Goal: Task Accomplishment & Management: Use online tool/utility

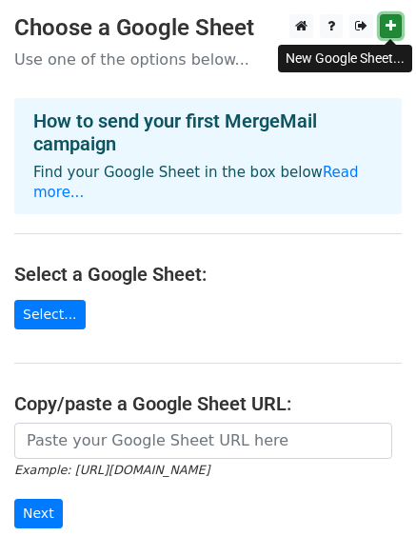
click at [384, 25] on link at bounding box center [391, 26] width 22 height 24
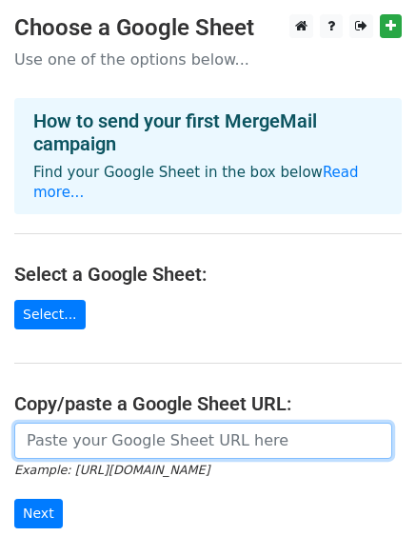
click at [126, 423] on input "url" at bounding box center [203, 441] width 378 height 36
paste input "https://docs.google.com/spreadsheets/d/1B9dhI35YzT5tmSPPrk2ZIiJLp9kk_Lotih8P2Sz…"
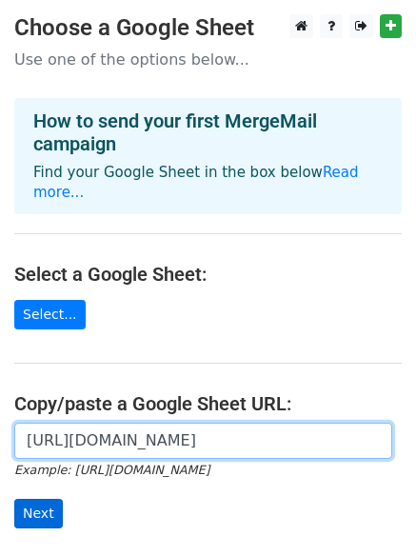
type input "https://docs.google.com/spreadsheets/d/1B9dhI35YzT5tmSPPrk2ZIiJLp9kk_Lotih8P2Sz…"
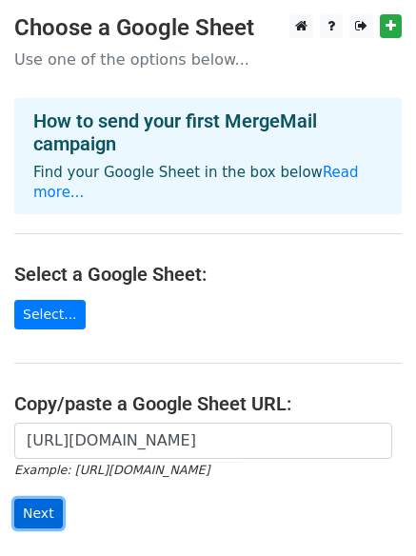
click at [42, 499] on input "Next" at bounding box center [38, 514] width 49 height 30
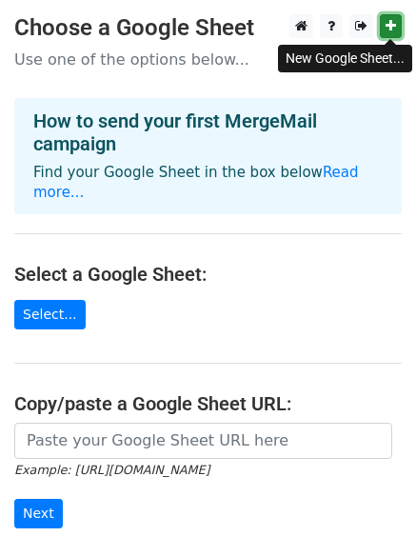
click at [395, 30] on icon at bounding box center [390, 25] width 10 height 13
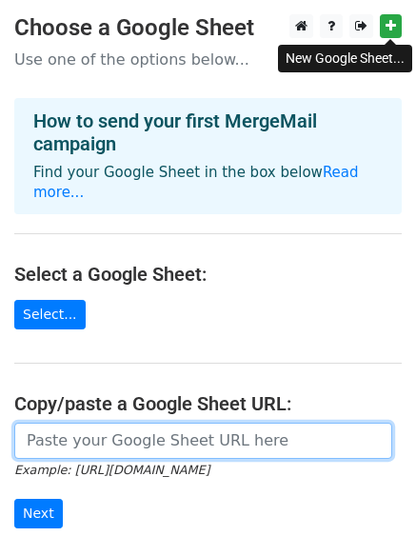
click at [117, 423] on input "url" at bounding box center [203, 441] width 378 height 36
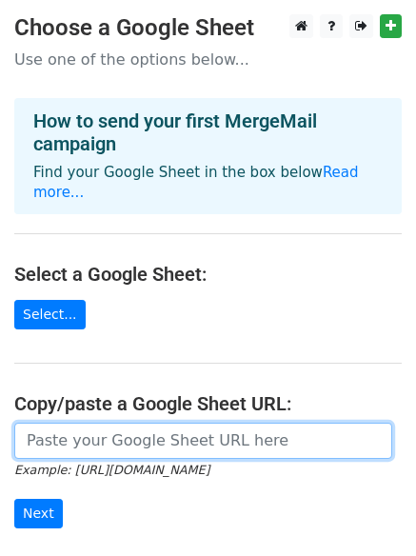
paste input "https://docs.google.com/spreadsheets/d/1K3_3VZrVT8DLyDrW2_oyNRnuZcqTfDXXbiyxLEB…"
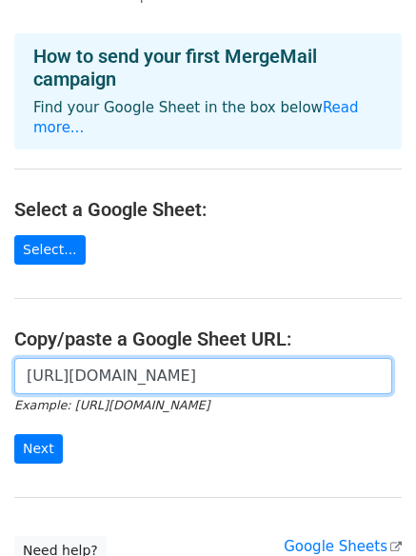
scroll to position [159, 0]
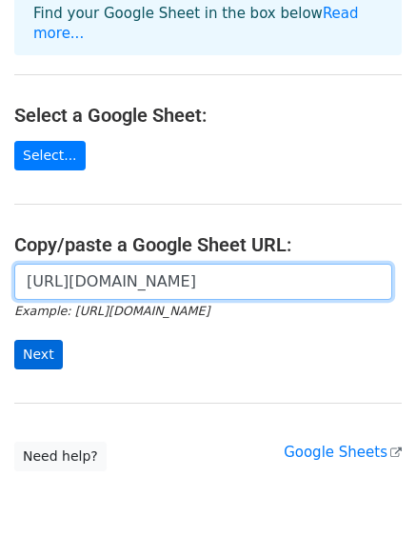
type input "https://docs.google.com/spreadsheets/d/1K3_3VZrVT8DLyDrW2_oyNRnuZcqTfDXXbiyxLEB…"
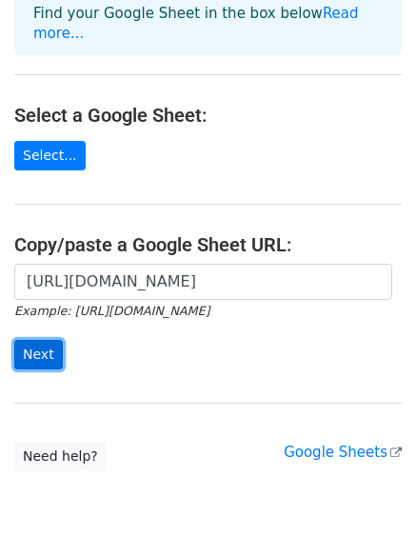
scroll to position [0, 0]
click at [35, 340] on input "Next" at bounding box center [38, 355] width 49 height 30
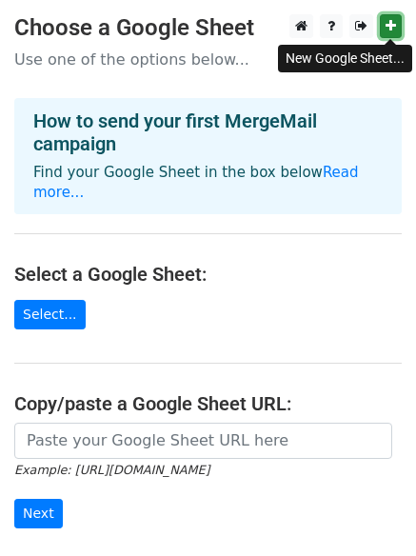
click at [401, 28] on link at bounding box center [391, 26] width 22 height 24
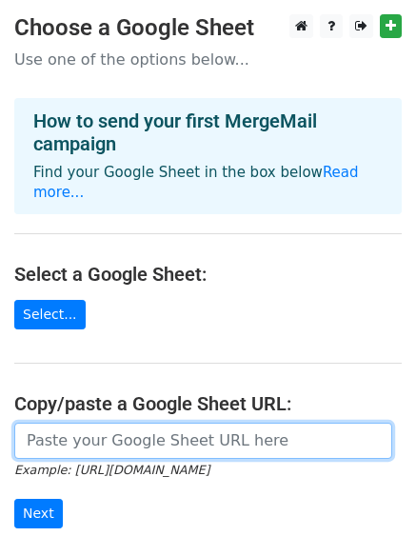
click at [122, 423] on input "url" at bounding box center [203, 441] width 378 height 36
paste input "https://docs.google.com/spreadsheets/d/1mJqVhMhBBlMv04xo11yRt5TUR1xEVNrqitDwSOS…"
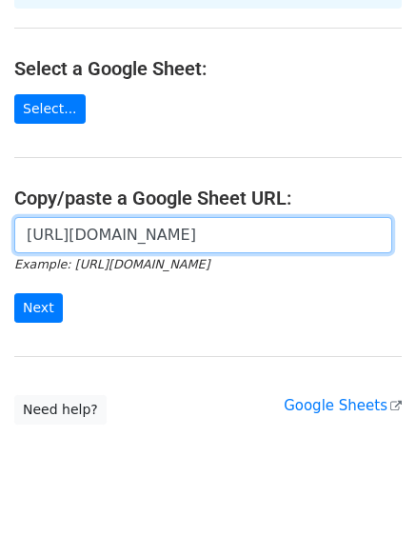
scroll to position [207, 0]
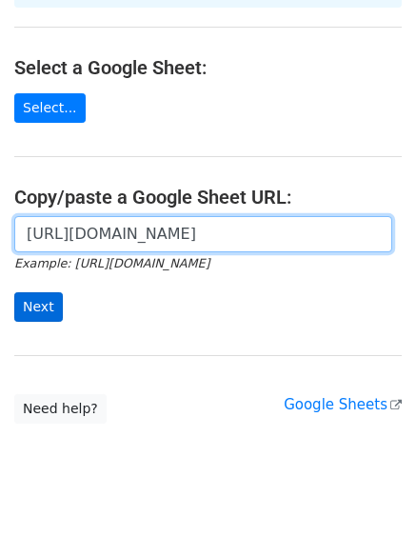
type input "https://docs.google.com/spreadsheets/d/1mJqVhMhBBlMv04xo11yRt5TUR1xEVNrqitDwSOS…"
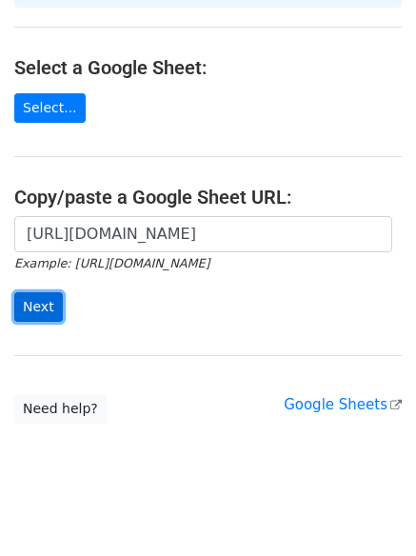
click at [49, 292] on input "Next" at bounding box center [38, 307] width 49 height 30
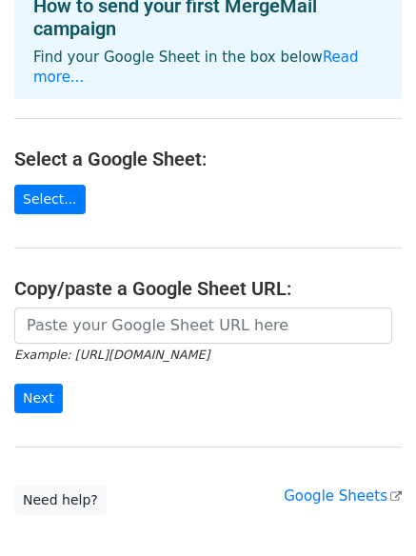
scroll to position [159, 0]
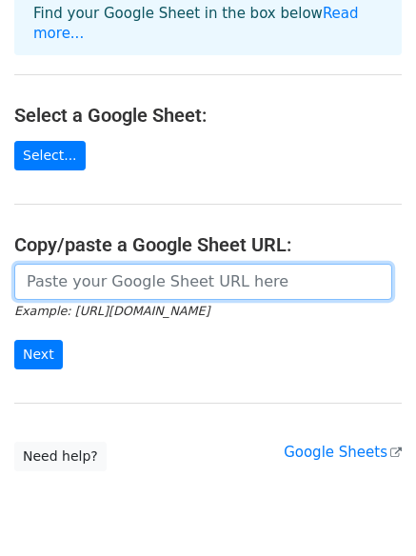
click at [168, 264] on input "url" at bounding box center [203, 282] width 378 height 36
paste input "Hi, I recently read a blog post about your site and was genuinely impressed by …"
type input "Hi, I recently read a blog post about your site and was genuinely impressed by …"
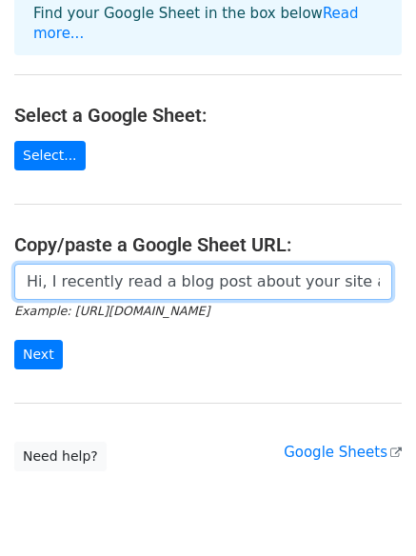
scroll to position [0, 4090]
click at [234, 264] on input "Hi, I recently read a blog post about your site and was genuinely impressed by …" at bounding box center [203, 282] width 378 height 36
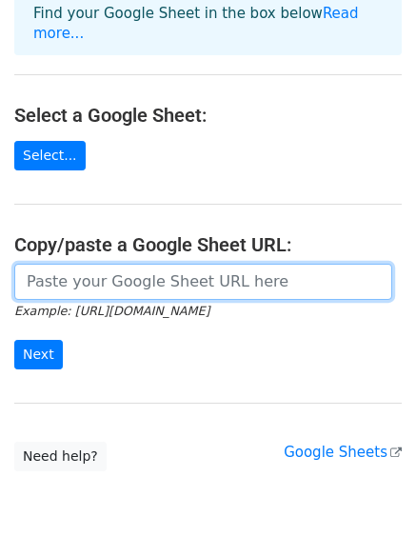
scroll to position [0, 0]
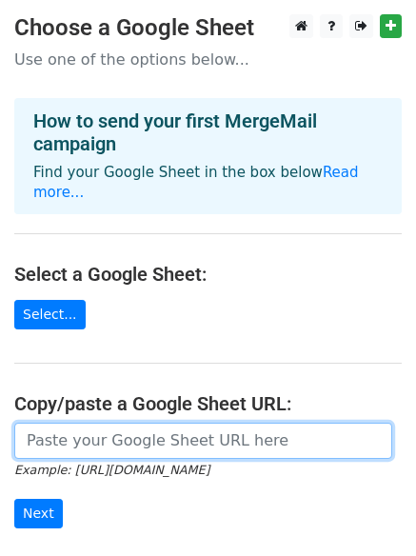
click at [135, 425] on input "url" at bounding box center [203, 441] width 378 height 36
paste input "Hi, I recently read a blog post about your site and was genuinely impressed by …"
type input "Hi, I recently read a blog post about your site and was genuinely impressed by …"
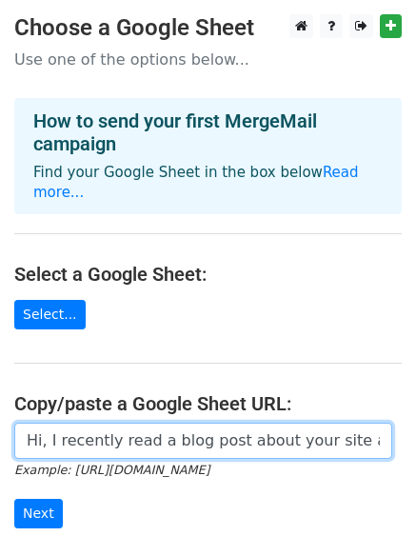
scroll to position [0, 4090]
click at [135, 423] on input "Hi, I recently read a blog post about your site and was genuinely impressed by …" at bounding box center [203, 441] width 378 height 36
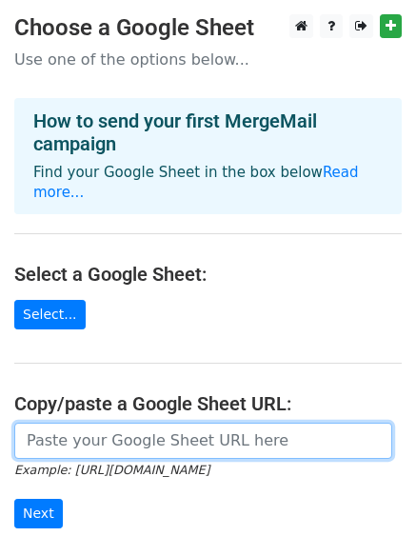
scroll to position [0, 0]
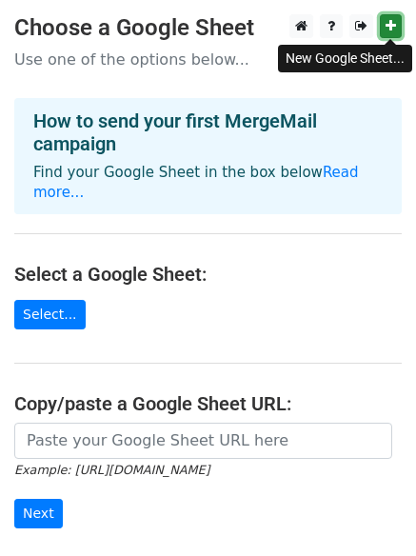
click at [391, 24] on icon at bounding box center [390, 25] width 10 height 13
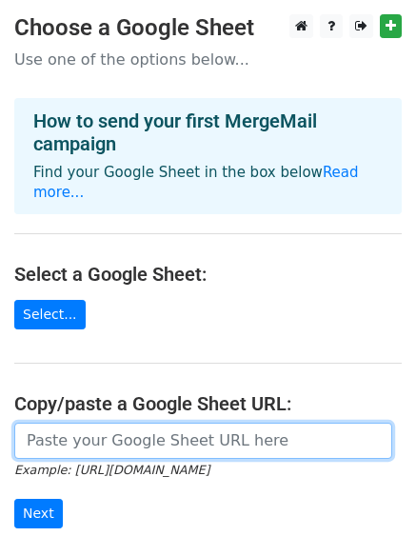
click at [114, 423] on input "url" at bounding box center [203, 441] width 378 height 36
paste input "https://docs.google.com/spreadsheets/d/1O-zVvA4T3ziv87x7OepULcv01MoPvdfQl1C16BP…"
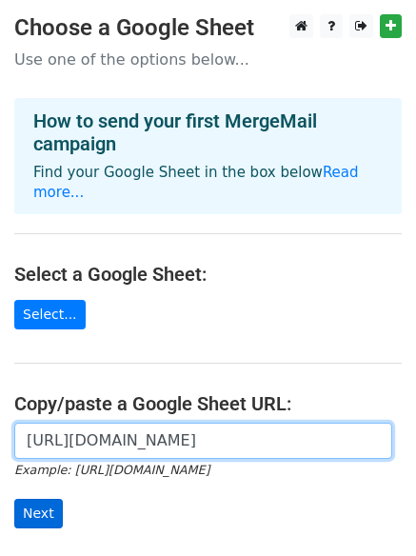
type input "https://docs.google.com/spreadsheets/d/1O-zVvA4T3ziv87x7OepULcv01MoPvdfQl1C16BP…"
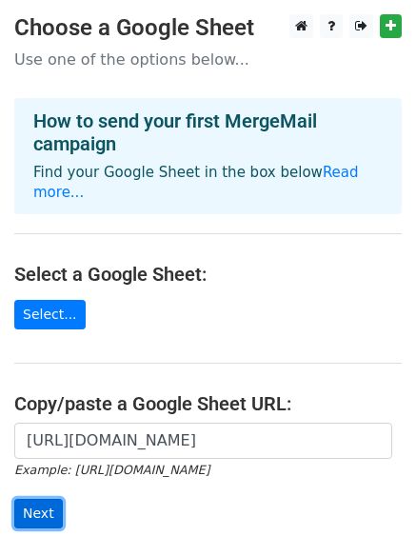
scroll to position [0, 0]
click at [49, 499] on input "Next" at bounding box center [38, 514] width 49 height 30
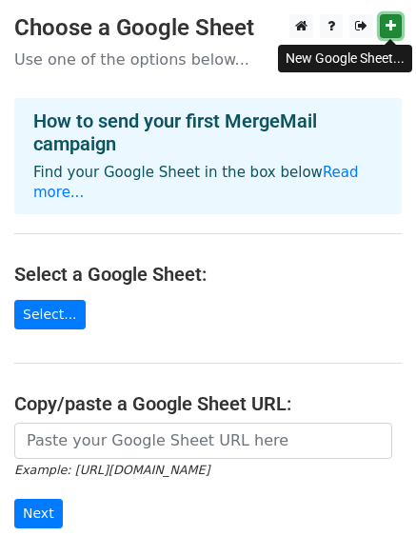
click at [384, 22] on link at bounding box center [391, 26] width 22 height 24
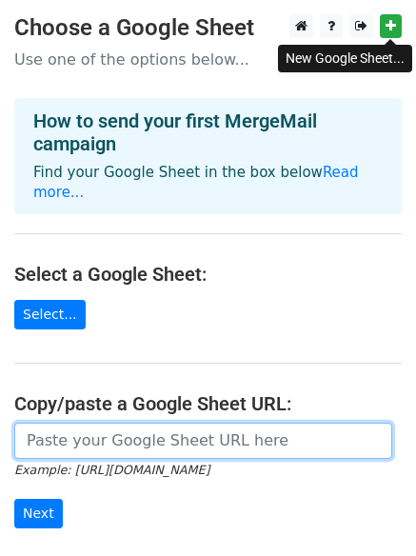
click at [104, 423] on input "url" at bounding box center [203, 441] width 378 height 36
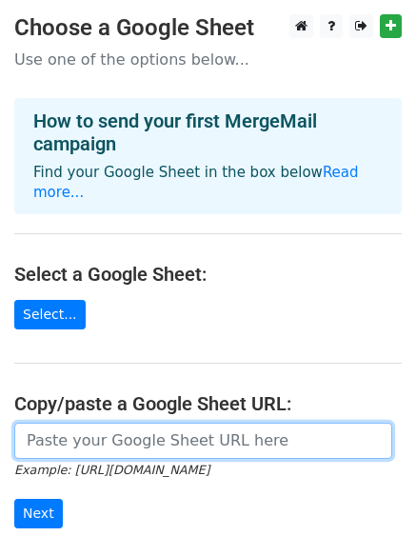
paste input "[URL][DOMAIN_NAME]"
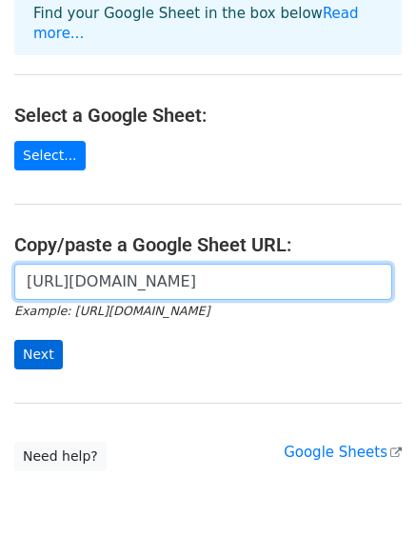
type input "[URL][DOMAIN_NAME]"
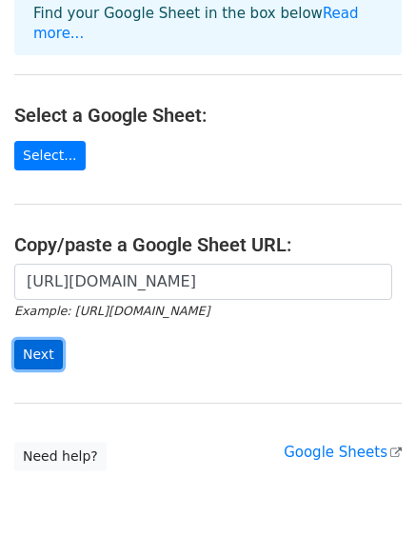
scroll to position [0, 0]
click at [40, 340] on input "Next" at bounding box center [38, 355] width 49 height 30
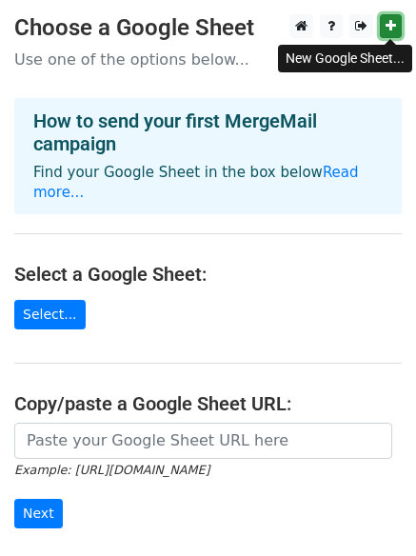
click at [393, 26] on icon at bounding box center [390, 25] width 10 height 13
